Goal: Book appointment/travel/reservation

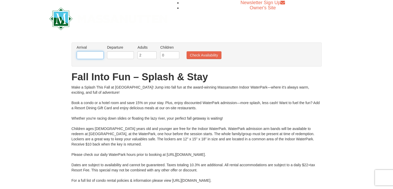
click at [91, 57] on input "text" at bounding box center [90, 55] width 27 height 8
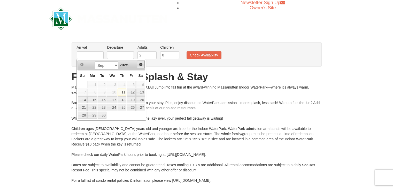
click at [140, 63] on span "Next" at bounding box center [141, 64] width 4 height 4
click at [103, 116] on link "28" at bounding box center [102, 114] width 9 height 7
type input "[DATE]"
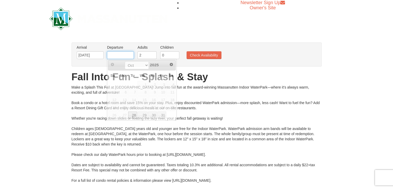
click at [123, 55] on input "text" at bounding box center [120, 55] width 27 height 8
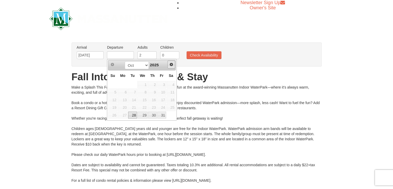
click at [171, 64] on span "Next" at bounding box center [171, 64] width 4 height 4
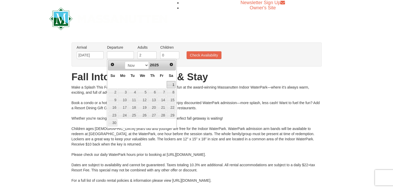
click at [170, 81] on link "1" at bounding box center [171, 84] width 9 height 7
type input "[DATE]"
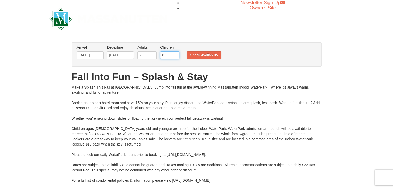
click at [166, 56] on input "0" at bounding box center [169, 55] width 19 height 8
click at [175, 55] on input "0" at bounding box center [169, 55] width 19 height 8
click at [175, 53] on input "1" at bounding box center [169, 55] width 19 height 8
type input "2"
click at [175, 53] on input "2" at bounding box center [169, 55] width 19 height 8
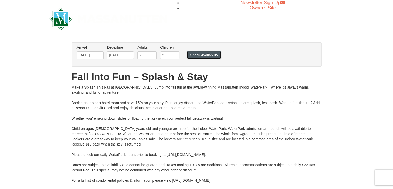
click at [202, 53] on button "Check Availability" at bounding box center [204, 55] width 35 height 8
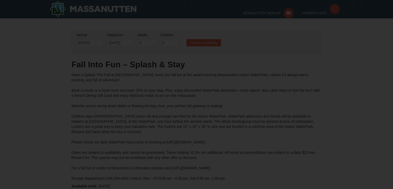
type input "[DATE]"
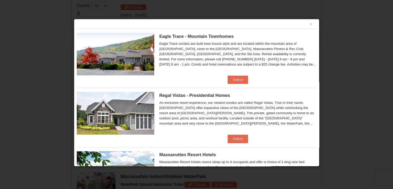
scroll to position [3, 0]
click at [235, 78] on button "Select" at bounding box center [238, 79] width 20 height 8
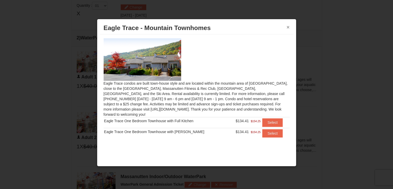
click at [288, 27] on button "×" at bounding box center [288, 27] width 3 height 5
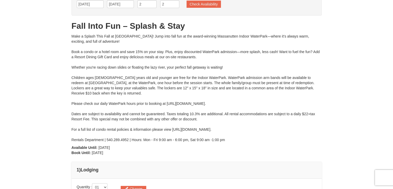
scroll to position [0, 0]
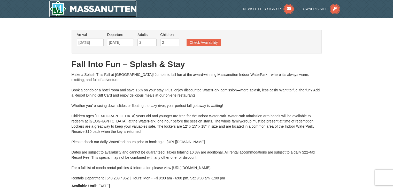
click at [83, 7] on img at bounding box center [92, 9] width 87 height 17
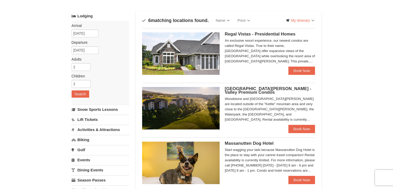
scroll to position [23, 0]
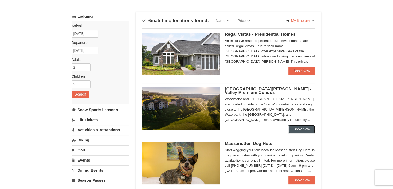
click at [300, 127] on link "Book Now" at bounding box center [301, 129] width 27 height 8
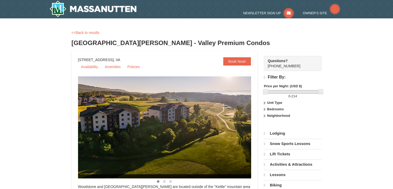
select select "9"
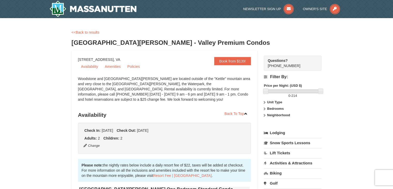
click at [264, 109] on icon at bounding box center [265, 109] width 4 height 4
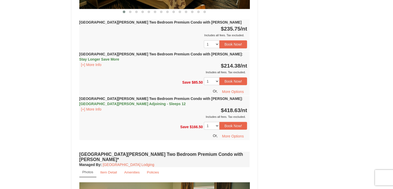
scroll to position [1405, 0]
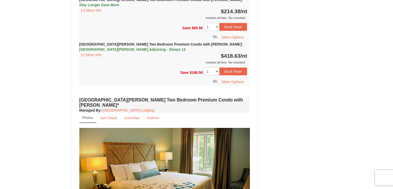
click at [243, 128] on img at bounding box center [164, 174] width 171 height 93
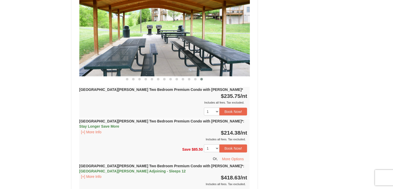
scroll to position [1540, 0]
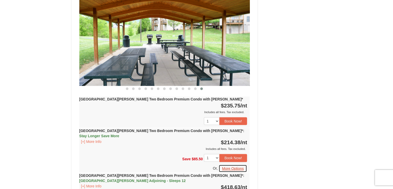
click at [231, 164] on button "More Options" at bounding box center [233, 168] width 28 height 8
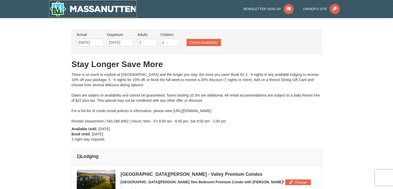
click at [102, 7] on img at bounding box center [92, 9] width 87 height 17
